Goal: Task Accomplishment & Management: Manage account settings

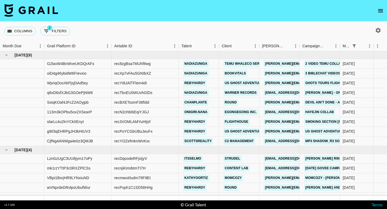
click at [382, 8] on icon "open drawer" at bounding box center [380, 11] width 6 height 6
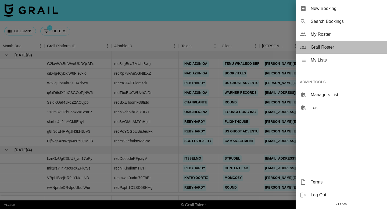
click at [333, 48] on span "Grail Roster" at bounding box center [347, 47] width 72 height 6
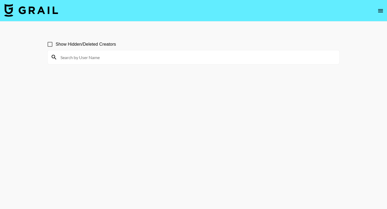
click at [187, 55] on input at bounding box center [196, 57] width 279 height 9
click at [115, 56] on input "callmel" at bounding box center [196, 57] width 279 height 9
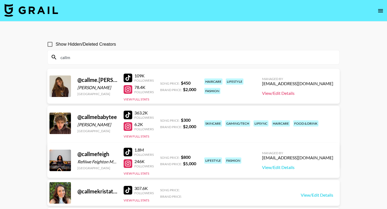
click at [289, 94] on link "View/Edit Details" at bounding box center [297, 93] width 71 height 5
click at [94, 58] on input "callm" at bounding box center [196, 57] width 279 height 9
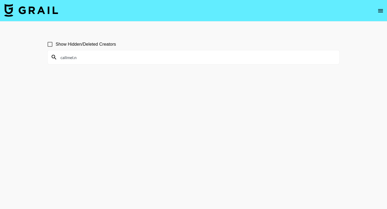
type input "callmel.n"
click at [51, 44] on input "Show Hidden/Deleted Creators" at bounding box center [49, 44] width 11 height 11
checkbox input "true"
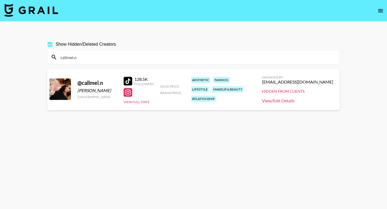
click at [298, 102] on link "View/Edit Details" at bounding box center [297, 100] width 71 height 5
click at [169, 58] on input "callmel.n" at bounding box center [196, 57] width 279 height 9
paste input "@_mistersammyc"
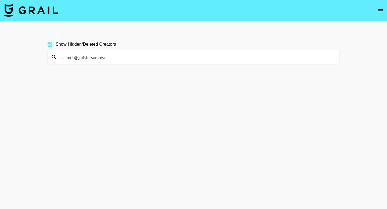
click at [169, 58] on input "callmel.@_mistersammyc" at bounding box center [196, 57] width 279 height 9
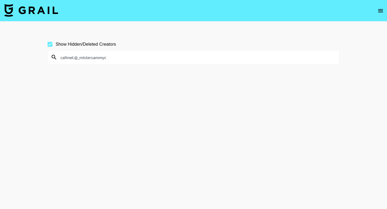
paste input
click at [63, 58] on input "@_mistersammyc" at bounding box center [196, 57] width 279 height 9
type input "_mistersammyc"
click at [49, 43] on input "Show Hidden/Deleted Creators" at bounding box center [49, 44] width 11 height 11
checkbox input "false"
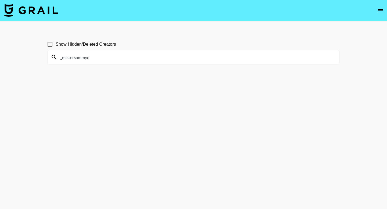
click at [63, 58] on input "_mistersammyc" at bounding box center [196, 57] width 279 height 9
type input "mistersammyc"
click at [50, 44] on input "Show Hidden/Deleted Creators" at bounding box center [49, 44] width 11 height 11
checkbox input "true"
click at [61, 58] on input "mistersammyc" at bounding box center [196, 57] width 279 height 9
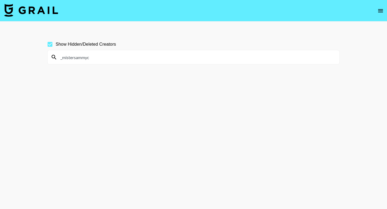
click at [96, 55] on input "_mistersammyc" at bounding box center [196, 57] width 279 height 9
paste input "aimeejaihall ?"
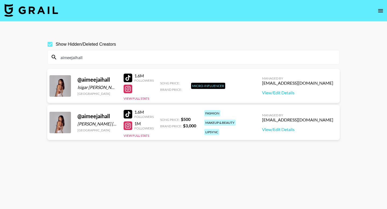
type input "aimeejaihall"
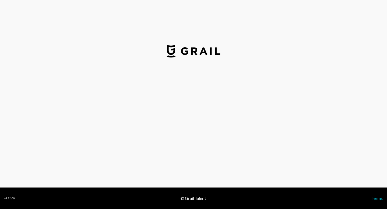
select select "USD"
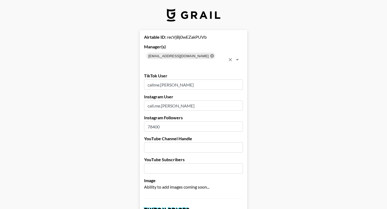
click at [210, 55] on icon at bounding box center [211, 55] width 3 height 3
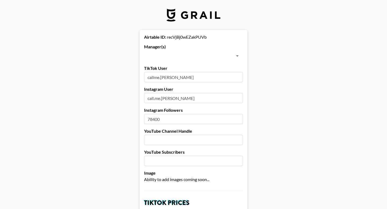
click at [177, 56] on input "text" at bounding box center [189, 56] width 87 height 8
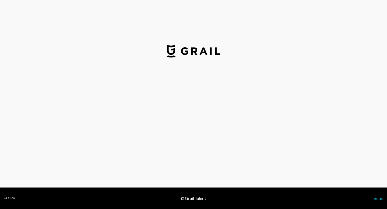
select select "USD"
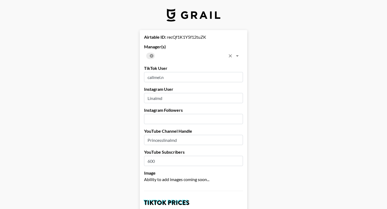
click at [151, 56] on icon at bounding box center [151, 56] width 4 height 4
click at [151, 56] on input "text" at bounding box center [189, 56] width 87 height 8
type input "elean"
click at [153, 72] on input "checkbox" at bounding box center [153, 70] width 10 height 10
checkbox input "true"
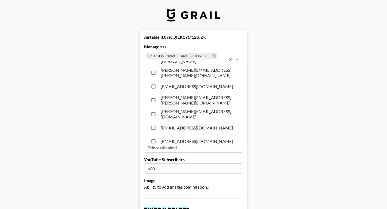
scroll to position [1411, 0]
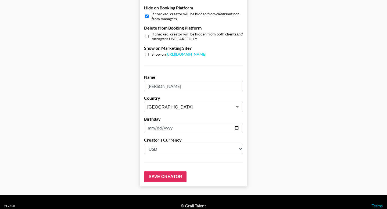
scroll to position [497, 0]
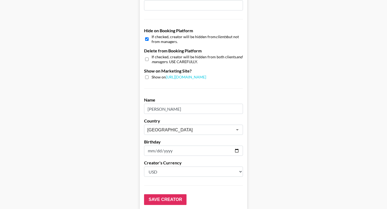
click at [145, 35] on input "checkbox" at bounding box center [146, 39] width 3 height 8
checkbox input "false"
click at [158, 194] on input "Save Creator" at bounding box center [165, 199] width 42 height 11
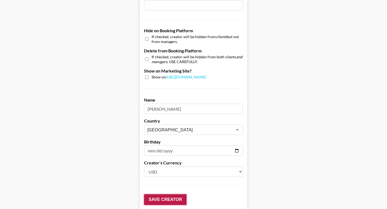
scroll to position [30, 0]
